Goal: Task Accomplishment & Management: Use online tool/utility

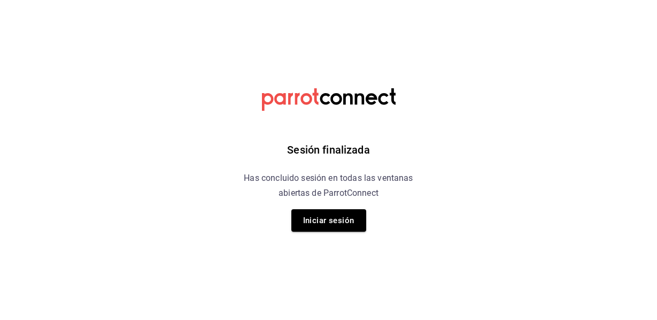
click at [301, 216] on button "Iniciar sesión" at bounding box center [328, 220] width 75 height 22
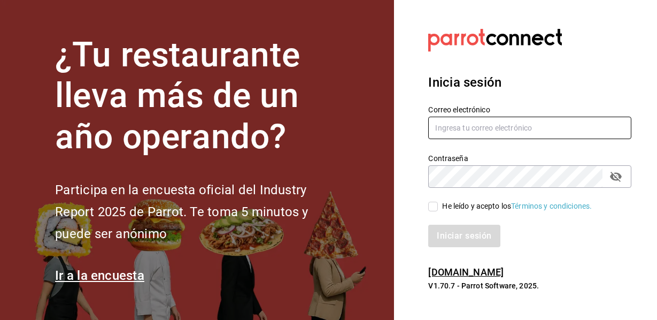
type input "mochomos.mitikah@grupocosteno.com"
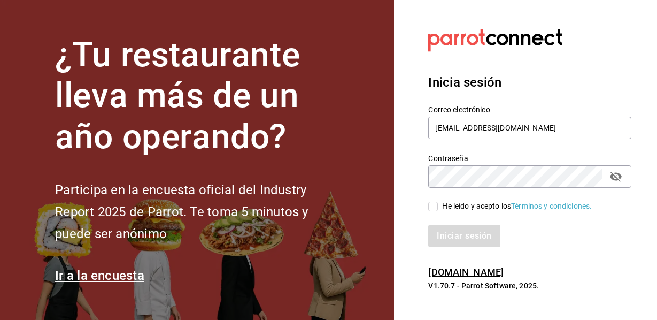
click at [436, 203] on input "He leído y acepto los Términos y condiciones." at bounding box center [433, 206] width 10 height 10
checkbox input "true"
click at [449, 227] on button "Iniciar sesión" at bounding box center [464, 235] width 73 height 22
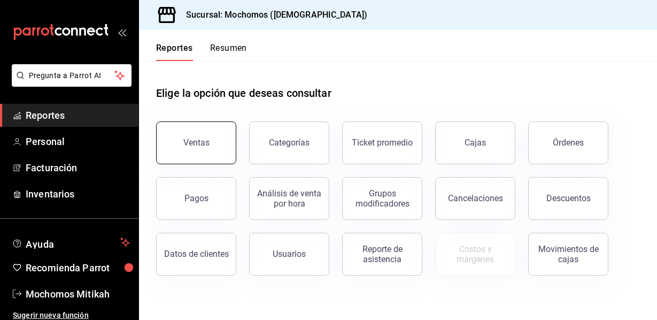
click at [200, 144] on div "Ventas" at bounding box center [196, 142] width 26 height 10
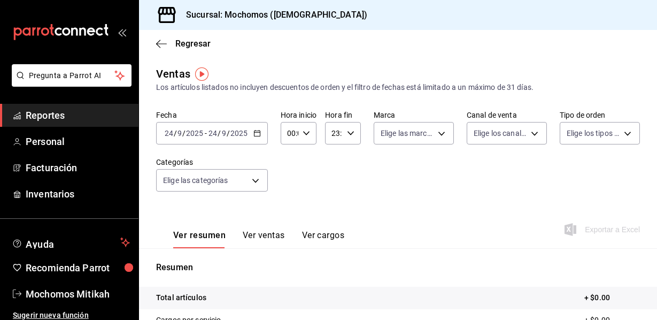
click at [251, 131] on div "[DATE] [DATE] - [DATE] [DATE]" at bounding box center [212, 133] width 112 height 22
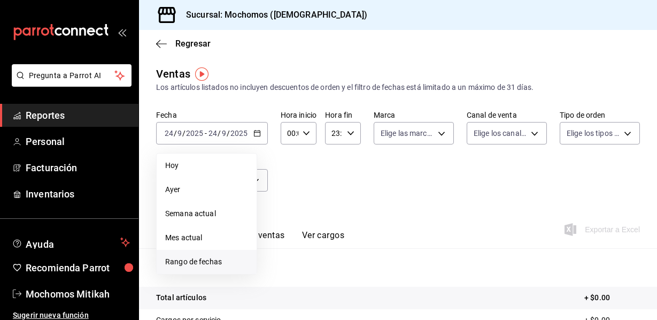
click at [206, 258] on span "Rango de fechas" at bounding box center [206, 261] width 83 height 11
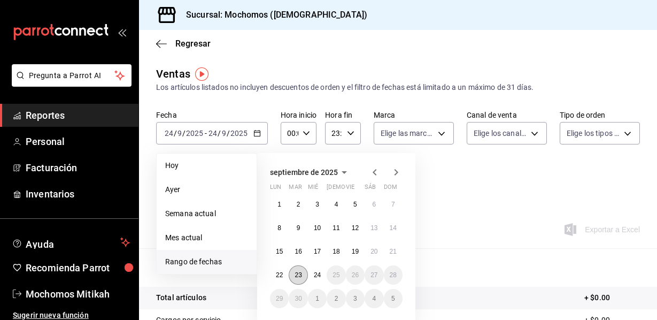
click at [302, 274] on button "23" at bounding box center [298, 274] width 19 height 19
click at [312, 275] on button "24" at bounding box center [317, 274] width 19 height 19
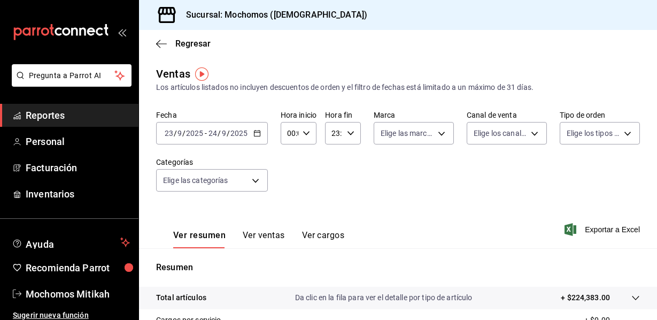
click at [312, 134] on div "00:00 Hora inicio" at bounding box center [299, 133] width 36 height 22
click at [292, 186] on button "05" at bounding box center [289, 181] width 14 height 21
type input "05:00"
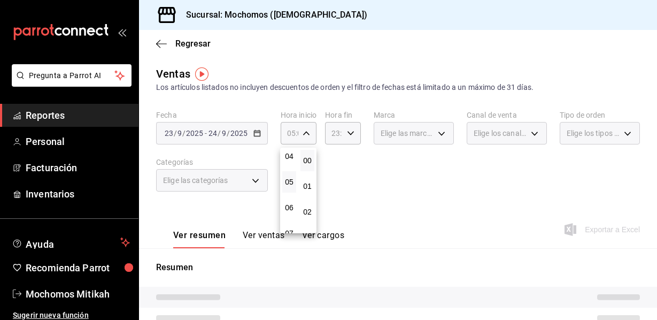
click at [351, 136] on div at bounding box center [328, 160] width 657 height 320
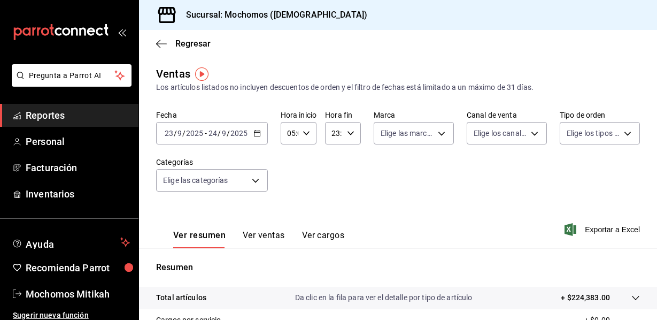
click at [351, 133] on icon "button" at bounding box center [350, 132] width 7 height 7
drag, startPoint x: 333, startPoint y: 194, endPoint x: 368, endPoint y: 197, distance: 34.8
click at [333, 193] on button "05" at bounding box center [333, 185] width 13 height 21
click at [350, 161] on span "00" at bounding box center [350, 160] width 0 height 9
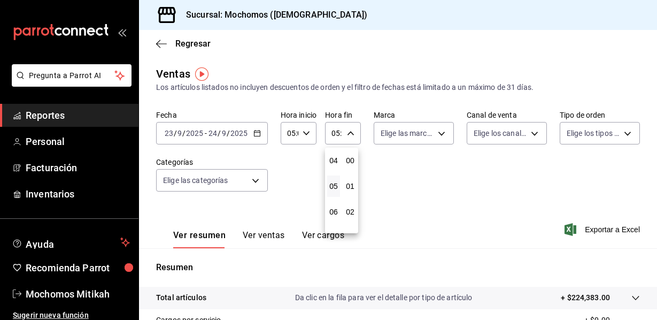
type input "05:00"
click at [442, 197] on div at bounding box center [328, 160] width 657 height 320
click at [574, 229] on span "Exportar a Excel" at bounding box center [602, 229] width 73 height 13
